Goal: Information Seeking & Learning: Learn about a topic

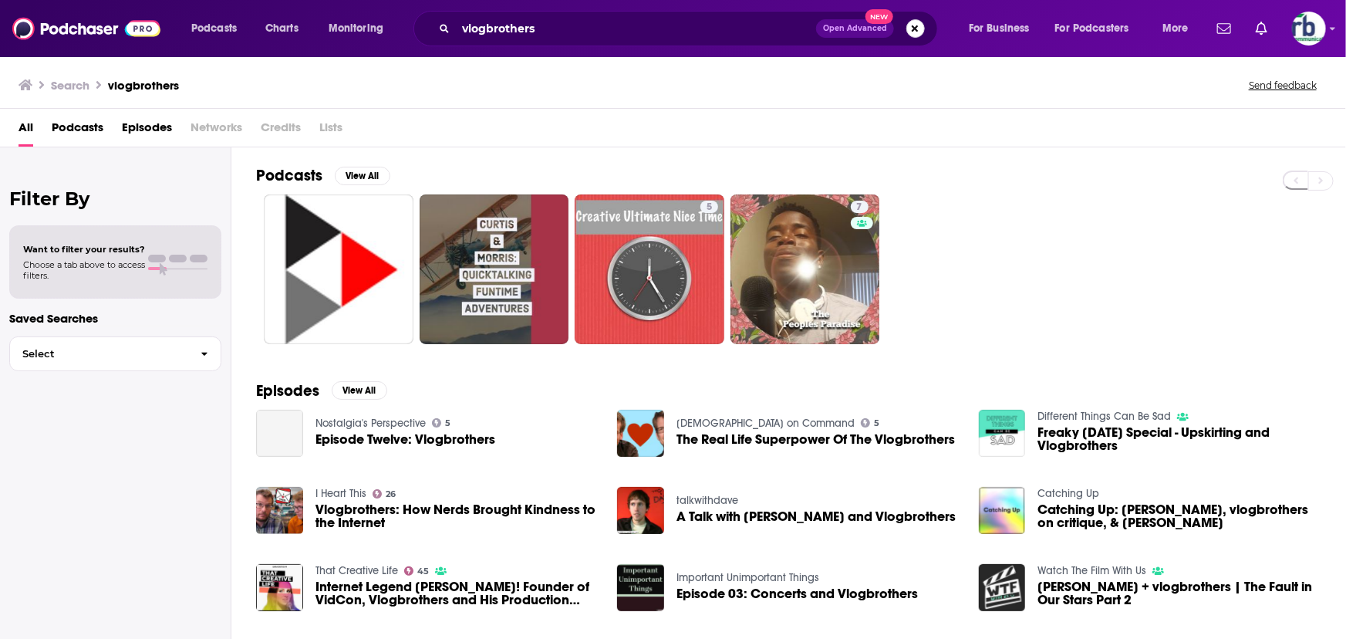
drag, startPoint x: 918, startPoint y: 28, endPoint x: 852, endPoint y: 34, distance: 65.8
click at [917, 27] on button "Search podcasts, credits, & more..." at bounding box center [915, 28] width 19 height 19
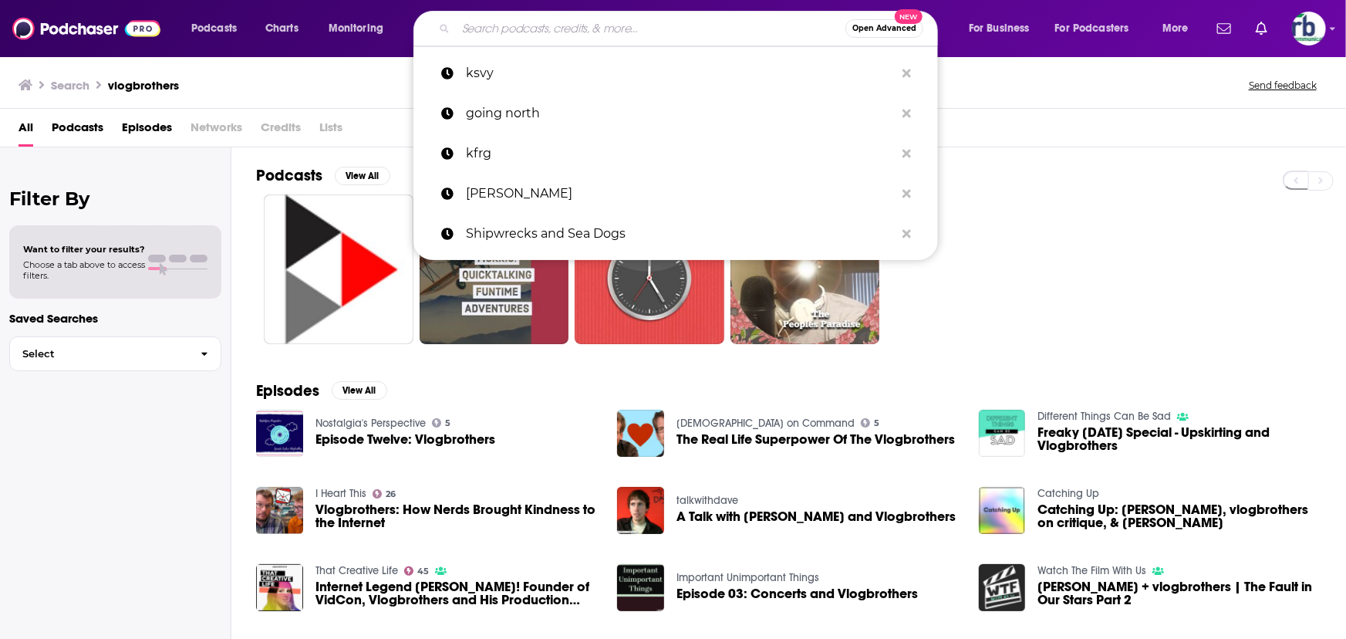
click at [507, 32] on input "Search podcasts, credits, & more..." at bounding box center [650, 28] width 389 height 25
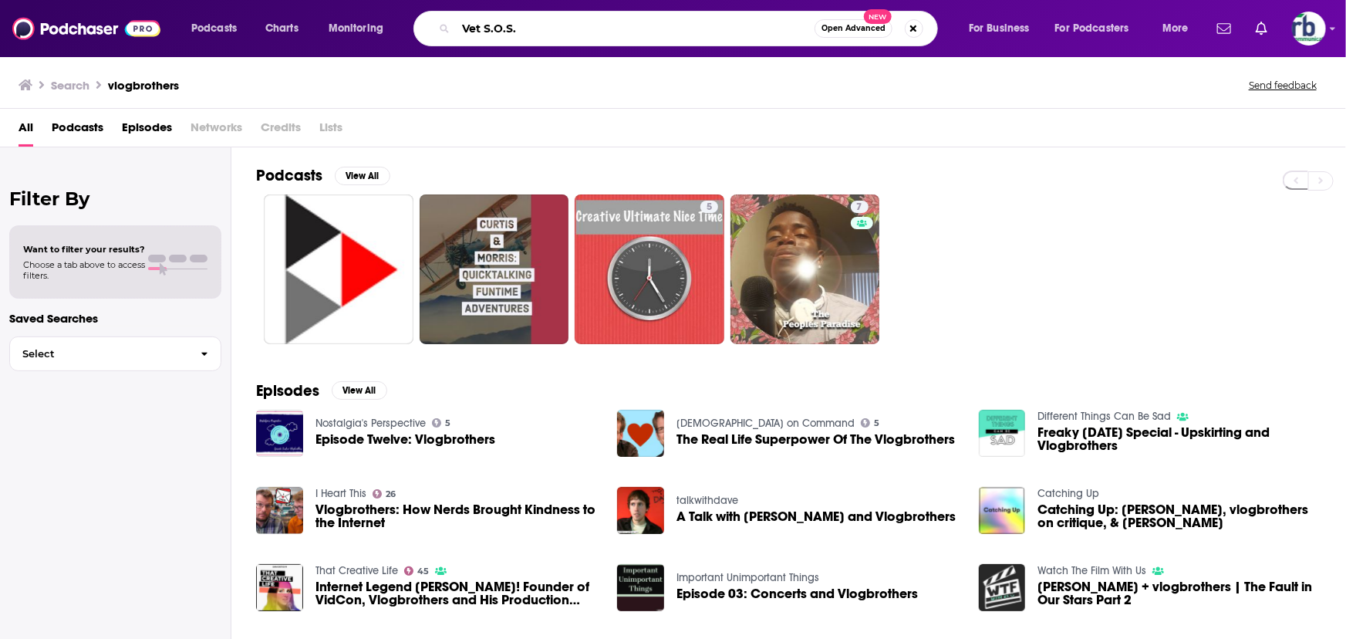
type input "Vet S.O.S."
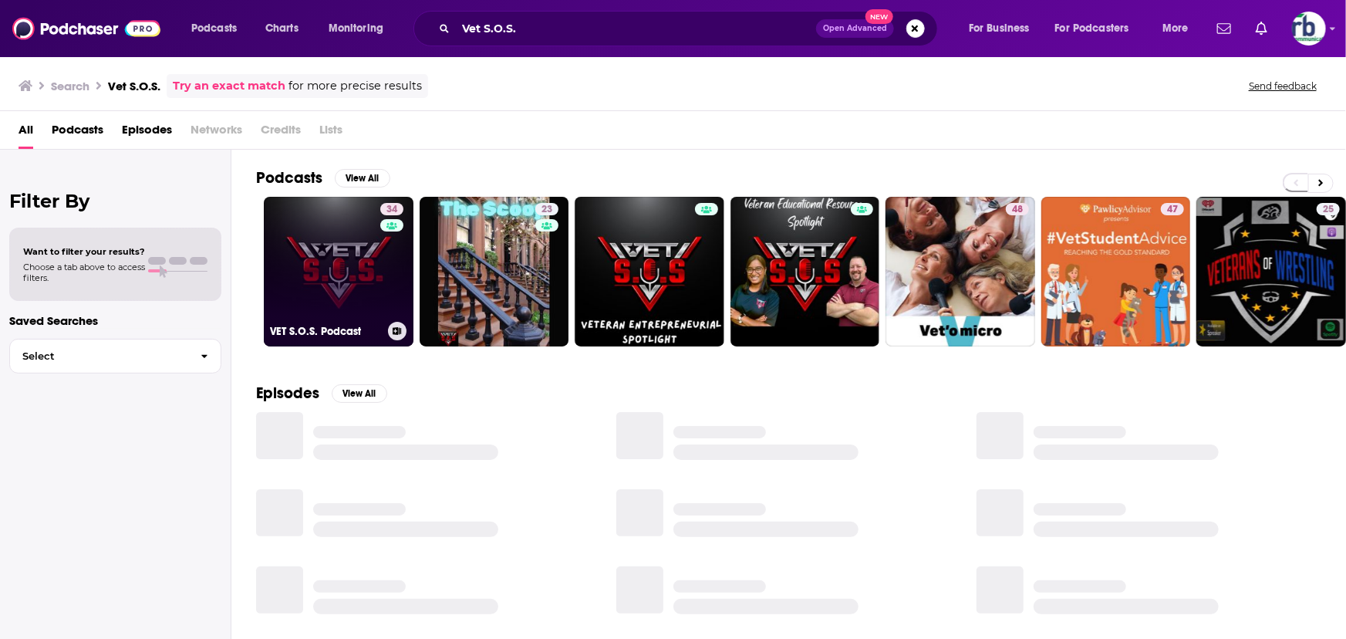
click at [364, 271] on link "34 VET S.O.S. Podcast" at bounding box center [339, 272] width 150 height 150
